Goal: Task Accomplishment & Management: Manage account settings

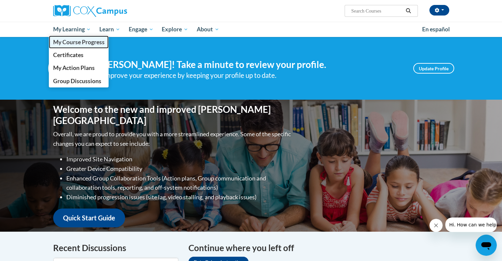
click at [80, 42] on span "My Course Progress" at bounding box center [78, 42] width 51 height 7
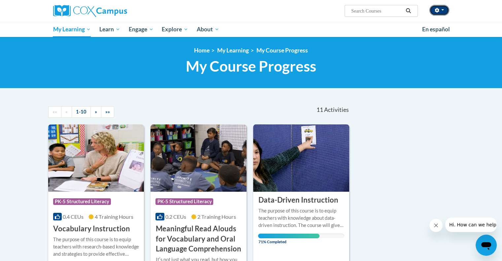
click at [440, 11] on button "button" at bounding box center [439, 10] width 20 height 11
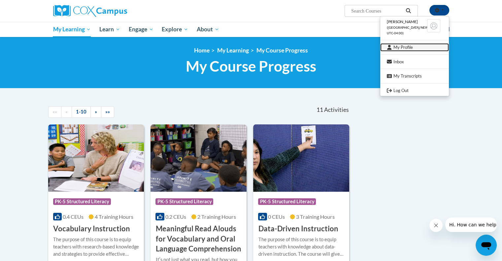
click at [405, 48] on link "My Profile" at bounding box center [414, 47] width 69 height 8
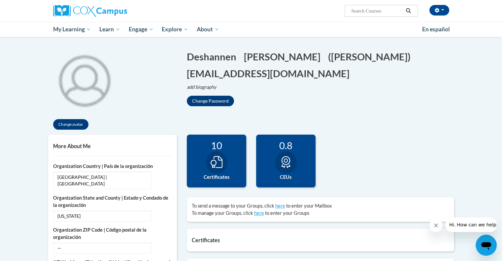
scroll to position [33, 0]
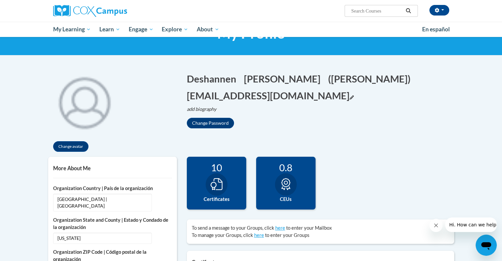
click at [349, 96] on icon "Edit email address" at bounding box center [351, 97] width 4 height 4
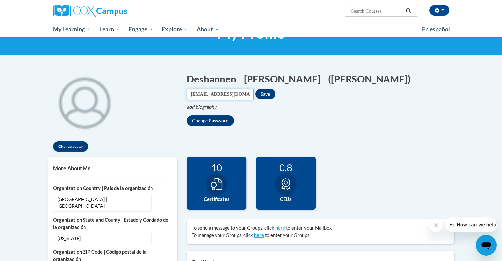
click at [229, 96] on input "teacherdancersinger@gmail.com" at bounding box center [220, 94] width 67 height 11
drag, startPoint x: 238, startPoint y: 95, endPoint x: 115, endPoint y: 103, distance: 123.0
click at [115, 103] on div "Change avatar Deshannen Edit Screen Name Deshannen Save Barron Edit Screen Name…" at bounding box center [251, 110] width 416 height 91
type input "e20197015@dekalbschoolsga.org.com"
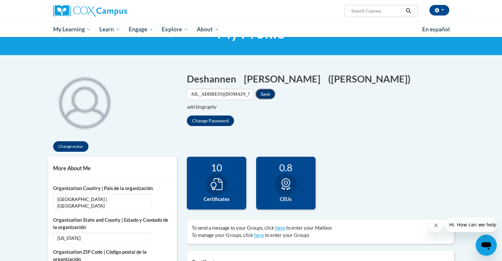
scroll to position [0, 0]
click at [271, 94] on button "Save" at bounding box center [265, 94] width 20 height 11
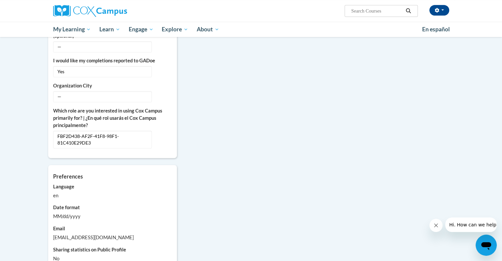
scroll to position [231, 0]
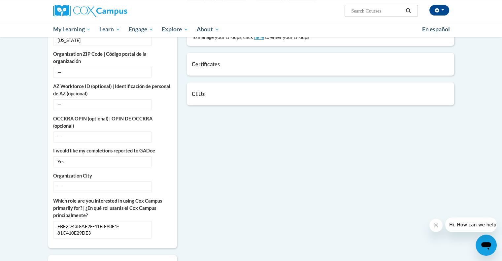
click at [251, 89] on div "CEUs Count of credits granted by credit category. 0.8 CEUs Update my credentials" at bounding box center [320, 93] width 267 height 23
click at [212, 95] on h5 "CEUs" at bounding box center [320, 94] width 257 height 6
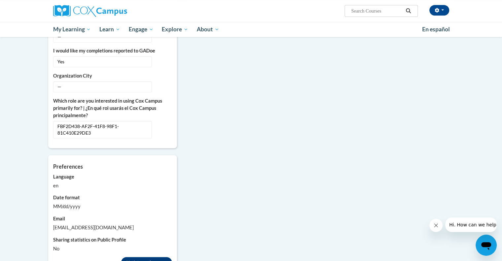
scroll to position [429, 0]
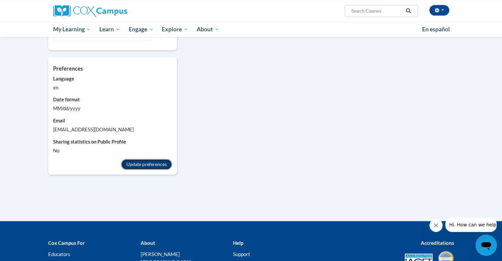
click at [154, 159] on button "Update preferences" at bounding box center [146, 164] width 51 height 11
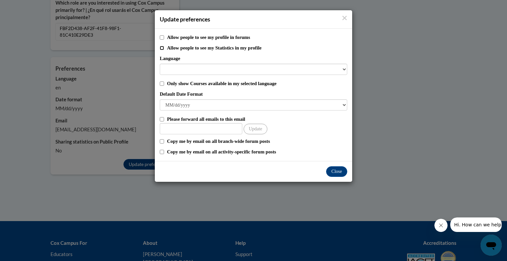
click at [161, 46] on input "Allow people to see my Statistics in my profile" at bounding box center [162, 48] width 4 height 4
checkbox input "true"
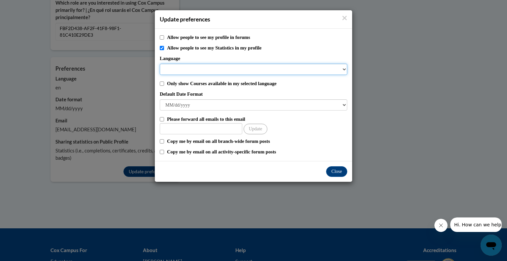
click at [183, 70] on select "Language" at bounding box center [253, 69] width 187 height 11
click at [217, 71] on select "Language" at bounding box center [253, 69] width 187 height 11
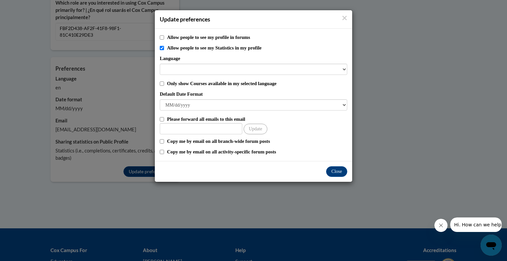
click at [346, 70] on div "Allow people to see my profile in forums Allow people to see my Statistics in m…" at bounding box center [253, 95] width 197 height 132
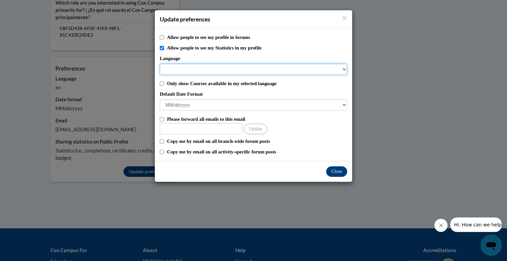
click at [343, 70] on select "Language" at bounding box center [253, 69] width 187 height 11
click at [222, 67] on select "Language" at bounding box center [253, 69] width 187 height 11
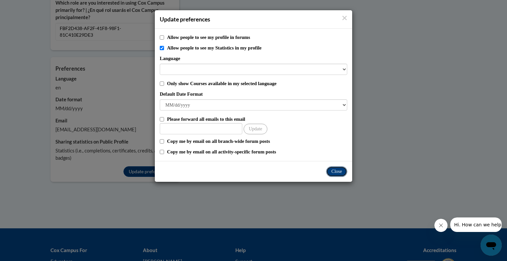
click at [339, 173] on button "Close" at bounding box center [336, 171] width 21 height 11
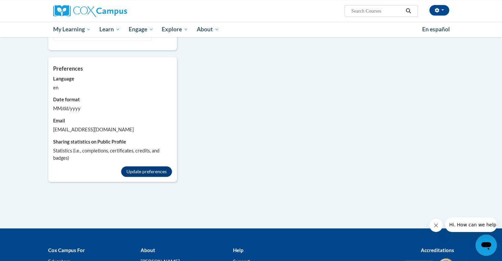
drag, startPoint x: 81, startPoint y: 116, endPoint x: 81, endPoint y: 121, distance: 5.0
click at [81, 117] on div "Email teacherdancersinger@gmail.com Forward any emails for this account to:" at bounding box center [112, 125] width 119 height 16
click at [81, 126] on div "teacherdancersinger@gmail.com" at bounding box center [112, 129] width 119 height 7
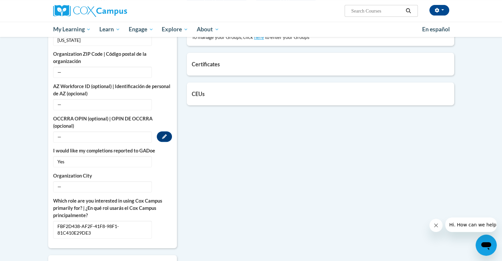
scroll to position [33, 0]
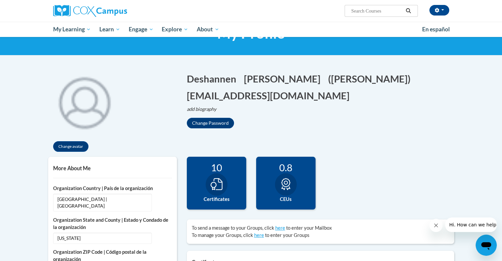
click at [305, 98] on button "e20197015@dekalbschoolsga.org.com" at bounding box center [268, 96] width 163 height 14
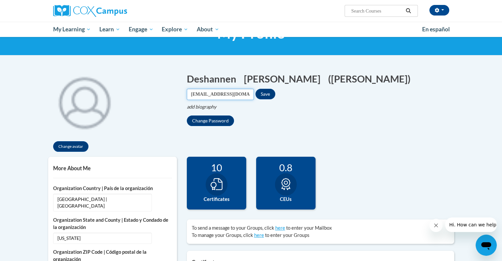
click at [254, 97] on input "e20197015@dekalbschoolsga.org.com" at bounding box center [220, 94] width 67 height 11
type input "e20197015@dekalbschoolsga.org"
click at [272, 95] on button "Save" at bounding box center [265, 94] width 20 height 11
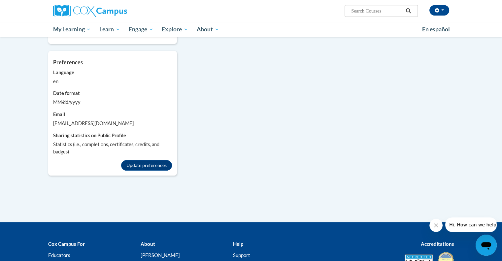
scroll to position [429, 0]
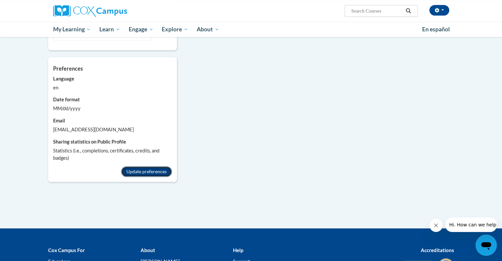
click at [133, 166] on button "Update preferences" at bounding box center [146, 171] width 51 height 11
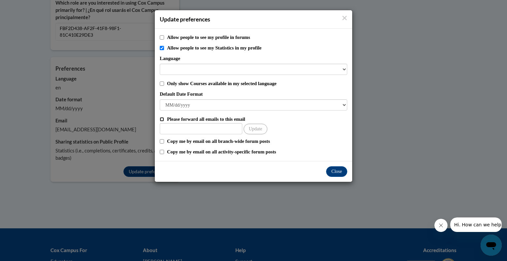
click at [163, 120] on input "Please forward all emails to this email" at bounding box center [162, 119] width 4 height 4
checkbox input "true"
click at [192, 131] on input "Other Email" at bounding box center [201, 128] width 82 height 11
type input "e20197015@dekalbschoolsga.org"
click at [261, 127] on button "Update" at bounding box center [255, 129] width 24 height 11
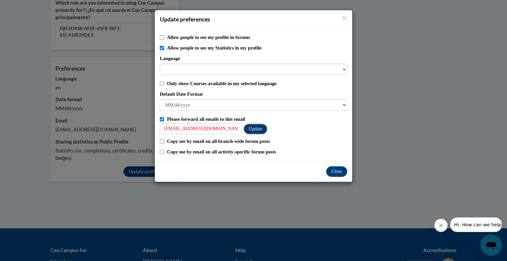
click at [253, 130] on button "Update" at bounding box center [255, 129] width 24 height 11
click at [340, 174] on button "Close" at bounding box center [336, 171] width 21 height 11
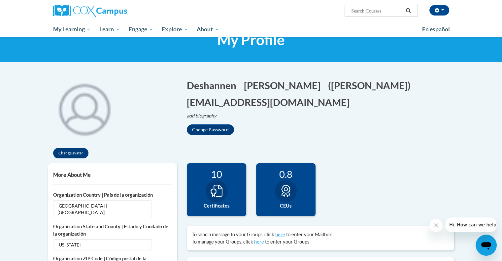
scroll to position [0, 0]
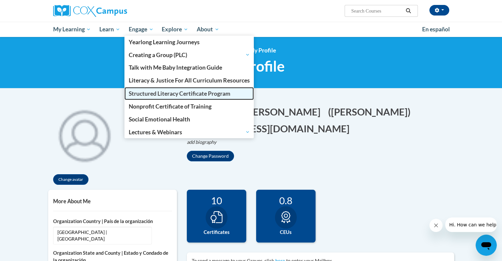
click at [187, 97] on span "Structured Literacy Certificate Program" at bounding box center [180, 93] width 102 height 7
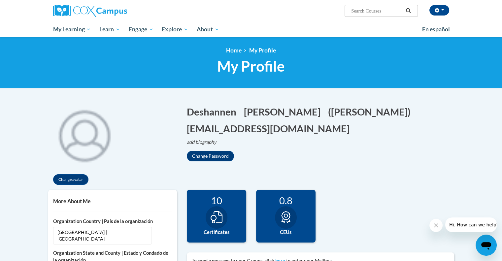
click at [438, 17] on div "Deshannen Barron (America/New_York UTC-04:00) My Profile Inbox My Transcripts L…" at bounding box center [251, 11] width 416 height 22
click at [439, 12] on button "button" at bounding box center [439, 10] width 20 height 11
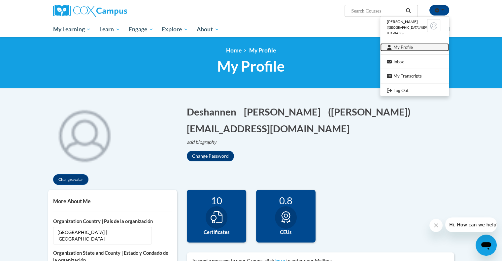
click at [410, 49] on link "My Profile" at bounding box center [414, 47] width 69 height 8
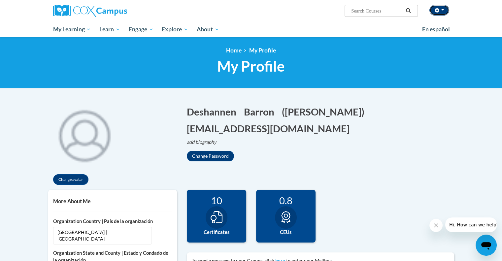
click at [442, 11] on button "button" at bounding box center [439, 10] width 20 height 11
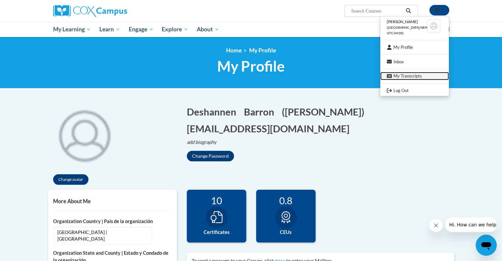
click at [416, 78] on link "My Transcripts" at bounding box center [414, 76] width 69 height 8
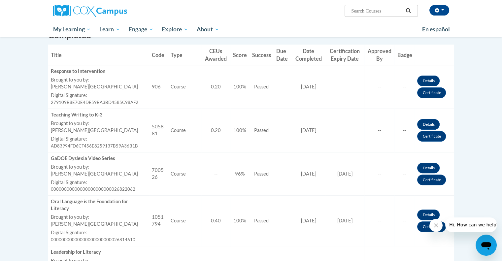
scroll to position [198, 0]
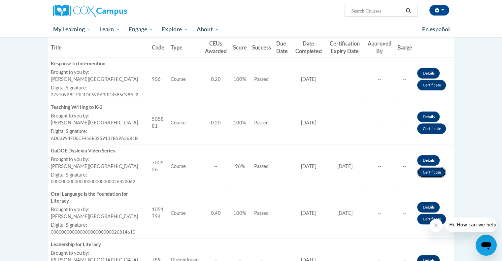
click at [429, 175] on link "Certificate" at bounding box center [431, 172] width 29 height 11
click at [429, 173] on link "Certificate" at bounding box center [431, 172] width 29 height 11
